Goal: Transaction & Acquisition: Purchase product/service

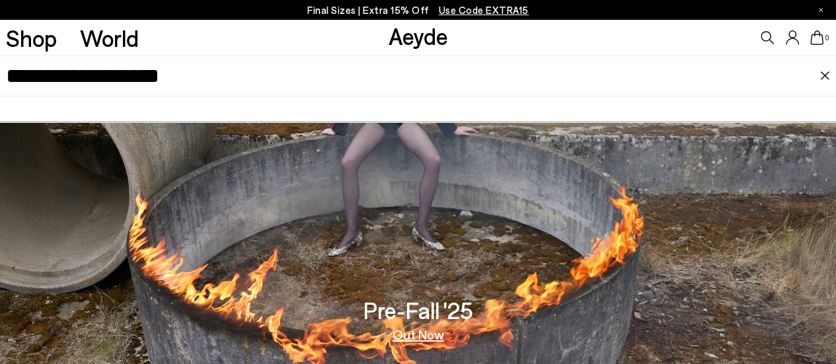
click at [235, 68] on input "**********" at bounding box center [413, 76] width 814 height 40
paste input "text"
type input "*******"
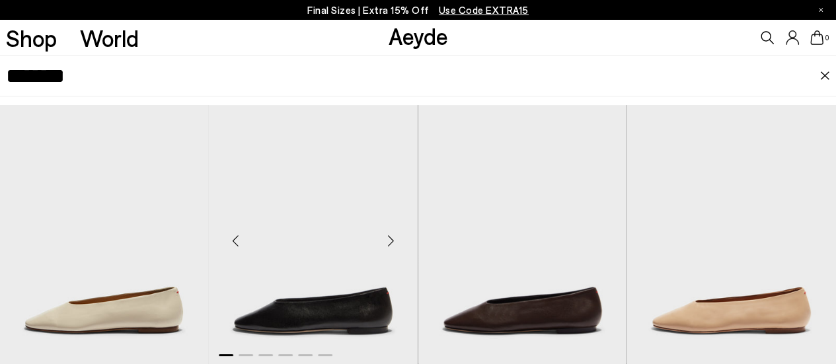
click at [374, 272] on img "1 / 6" at bounding box center [313, 236] width 209 height 262
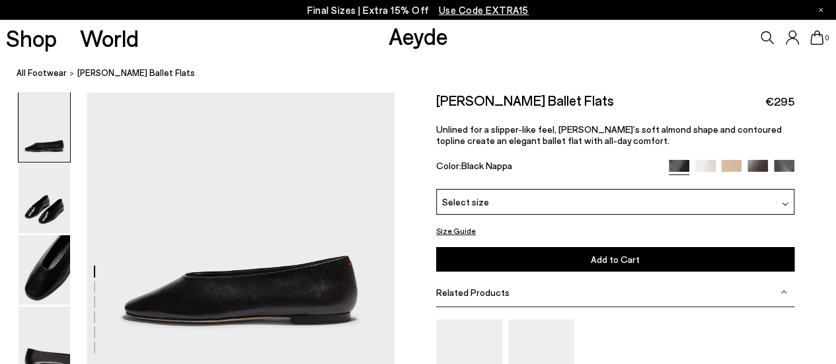
scroll to position [264, 0]
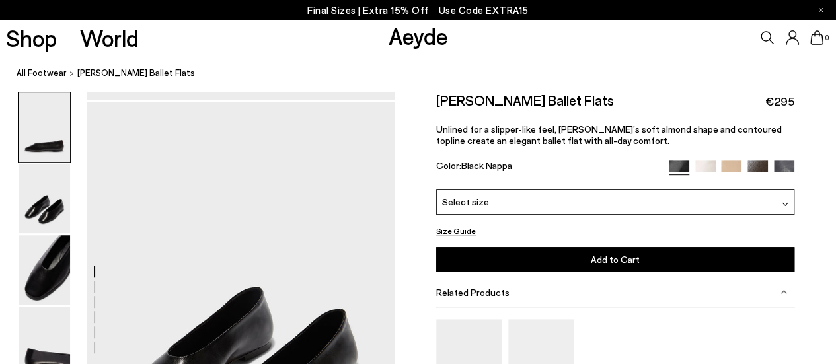
click at [515, 295] on div "Related Products" at bounding box center [615, 292] width 358 height 30
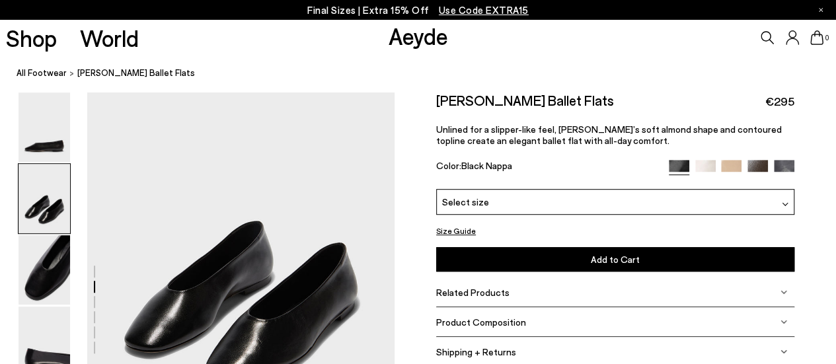
drag, startPoint x: 516, startPoint y: 316, endPoint x: 530, endPoint y: 309, distance: 15.4
click at [515, 316] on span "Product Composition" at bounding box center [481, 321] width 90 height 11
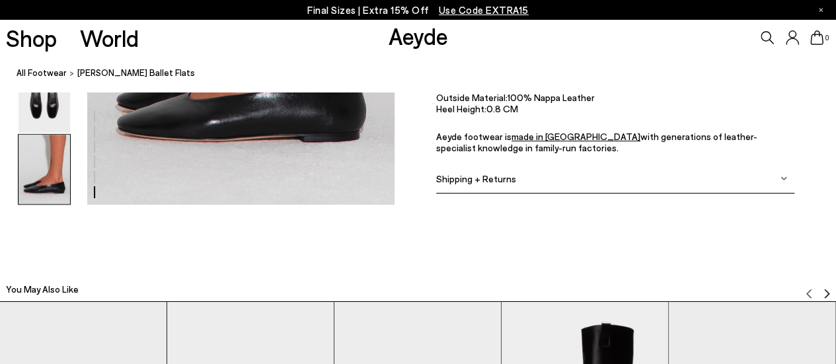
scroll to position [2111, 0]
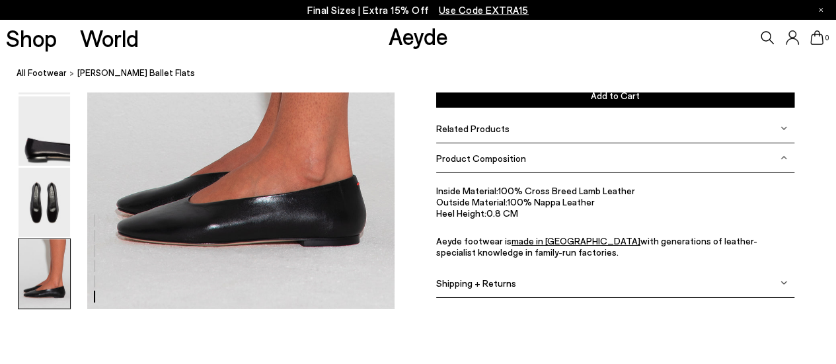
click at [577, 130] on div "Related Products" at bounding box center [615, 129] width 358 height 30
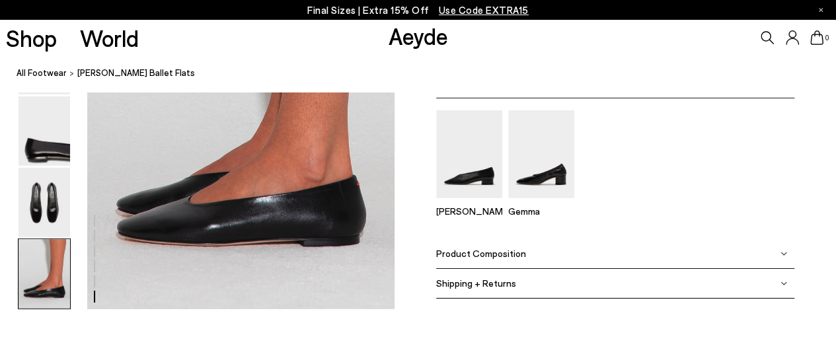
click at [529, 275] on div "Shipping + Returns" at bounding box center [615, 284] width 358 height 30
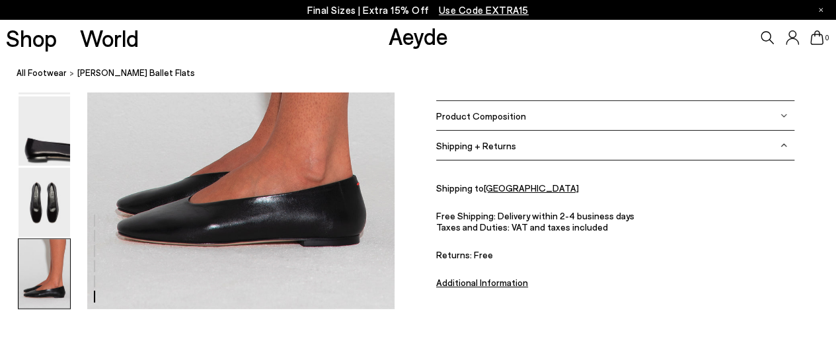
click at [510, 108] on div "Product Composition" at bounding box center [615, 117] width 358 height 30
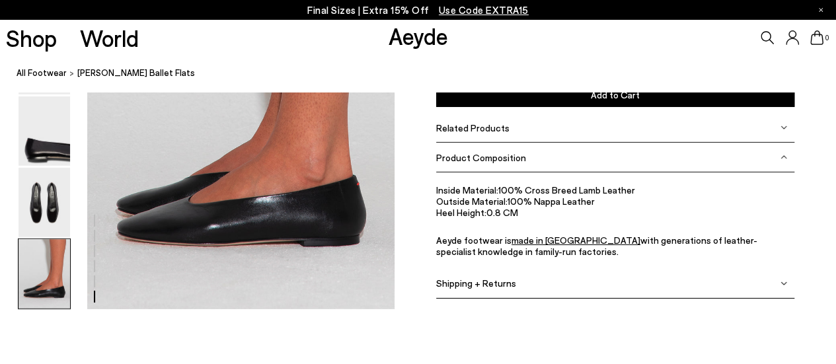
click at [507, 133] on div "Related Products" at bounding box center [615, 128] width 358 height 30
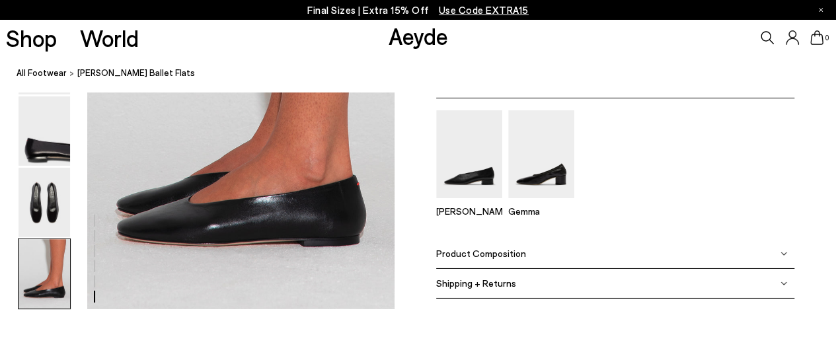
click at [545, 247] on div "Product Composition" at bounding box center [615, 254] width 358 height 30
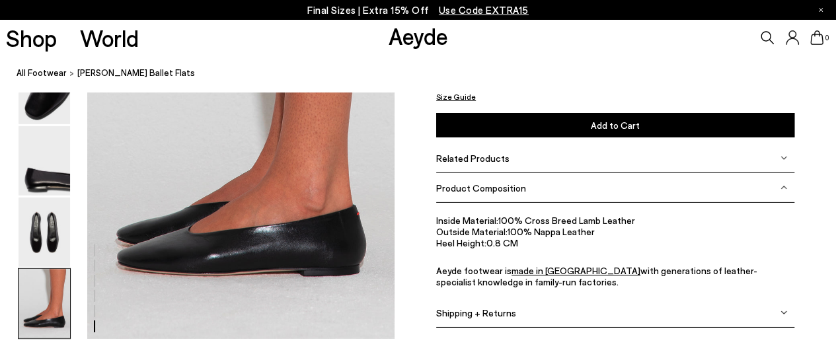
scroll to position [2045, 0]
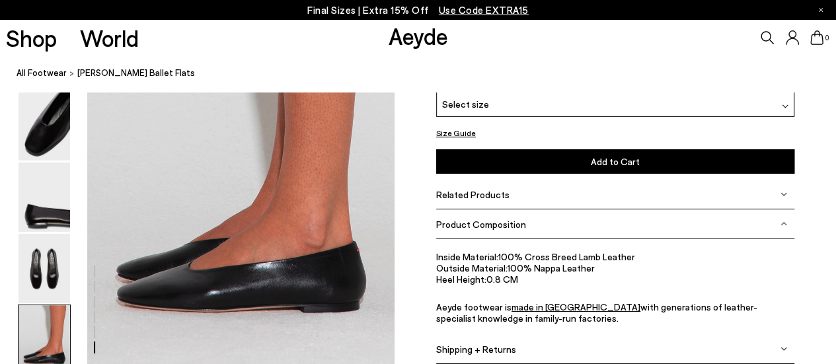
click at [764, 45] on div "0" at bounding box center [696, 38] width 279 height 36
drag, startPoint x: 766, startPoint y: 38, endPoint x: 749, endPoint y: 46, distance: 19.2
click at [766, 38] on icon at bounding box center [766, 37] width 13 height 13
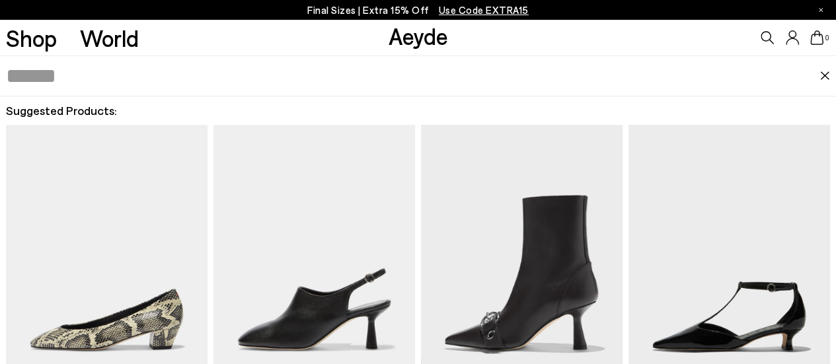
click at [517, 83] on input "text" at bounding box center [413, 76] width 814 height 40
paste input "*****"
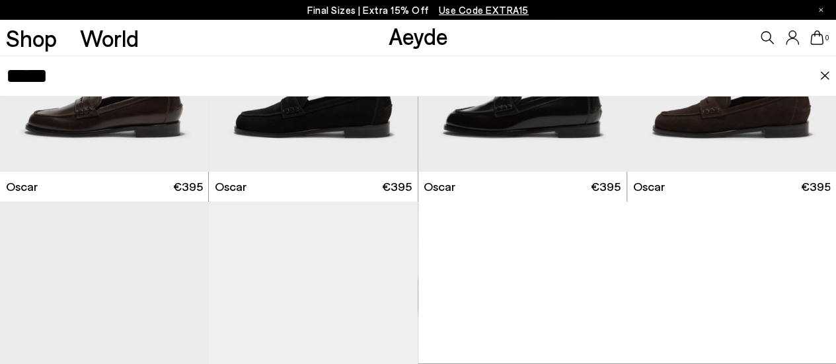
scroll to position [330, 0]
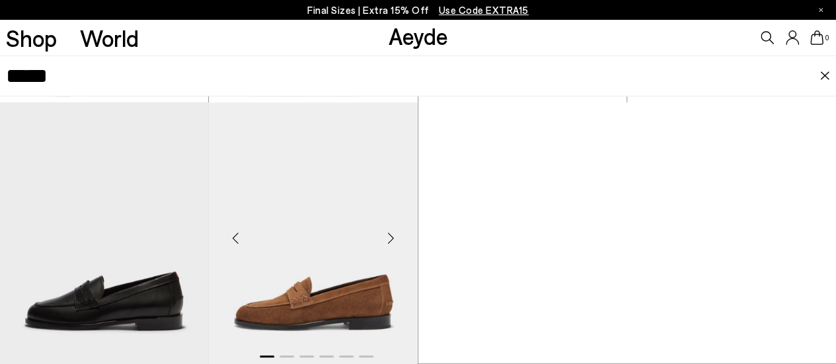
type input "*****"
click at [335, 279] on img "1 / 6" at bounding box center [313, 233] width 209 height 262
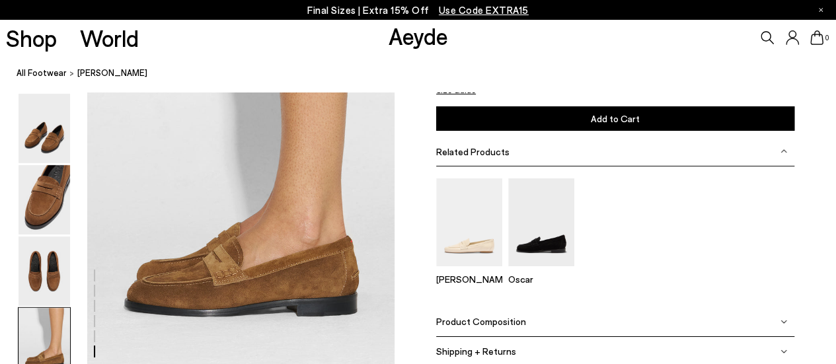
scroll to position [2378, 0]
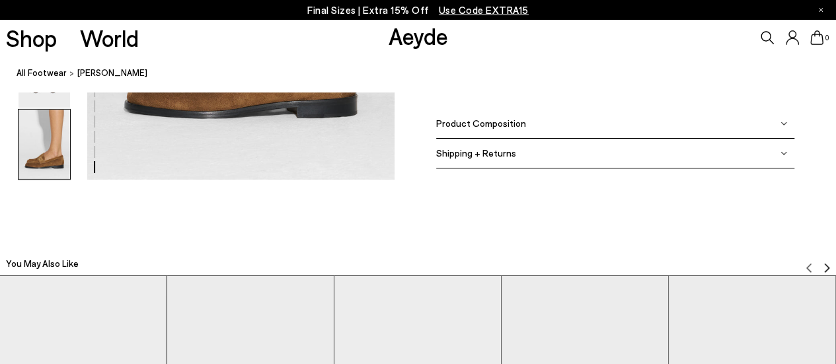
click at [517, 124] on span "Product Composition" at bounding box center [481, 123] width 90 height 11
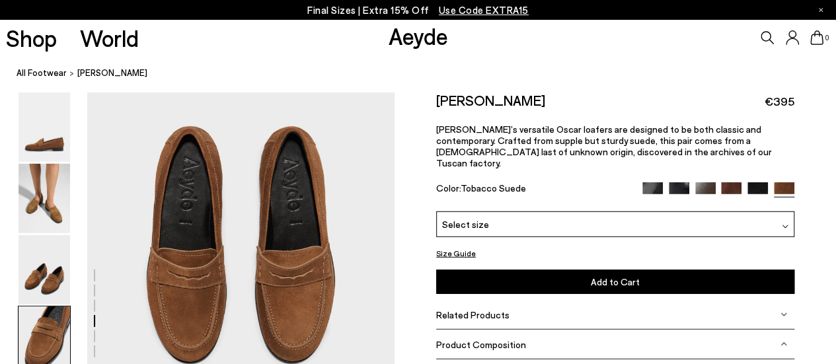
scroll to position [1586, 0]
